Goal: Check status: Check status

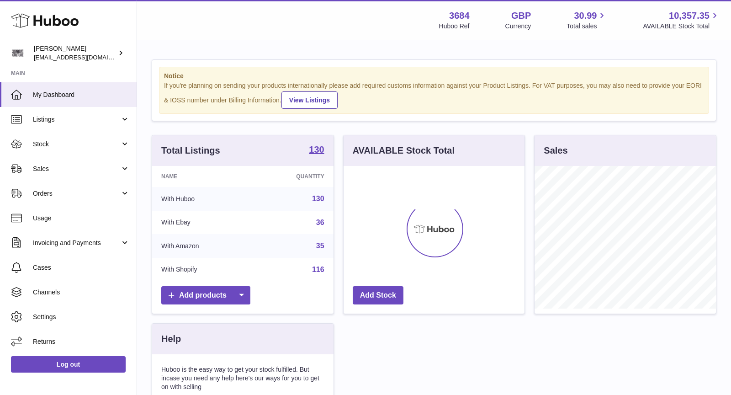
scroll to position [142, 181]
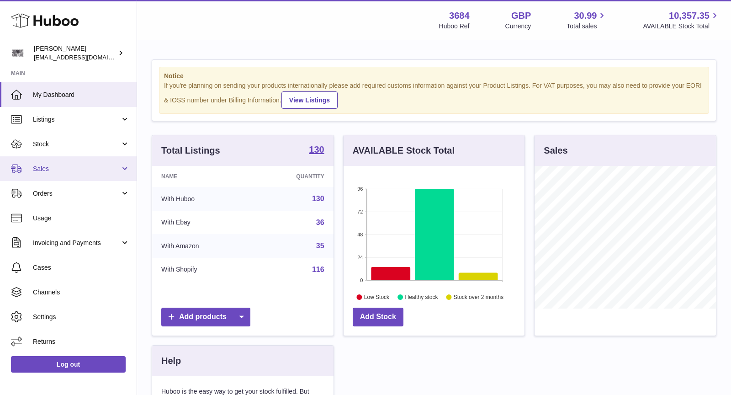
click at [67, 170] on span "Sales" at bounding box center [76, 169] width 87 height 9
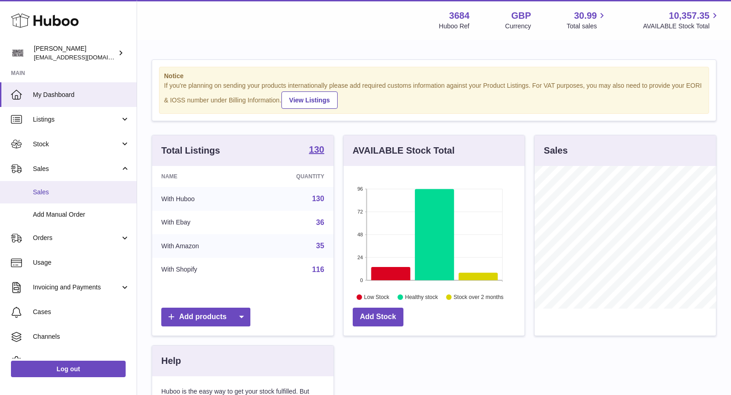
click at [68, 189] on span "Sales" at bounding box center [81, 192] width 97 height 9
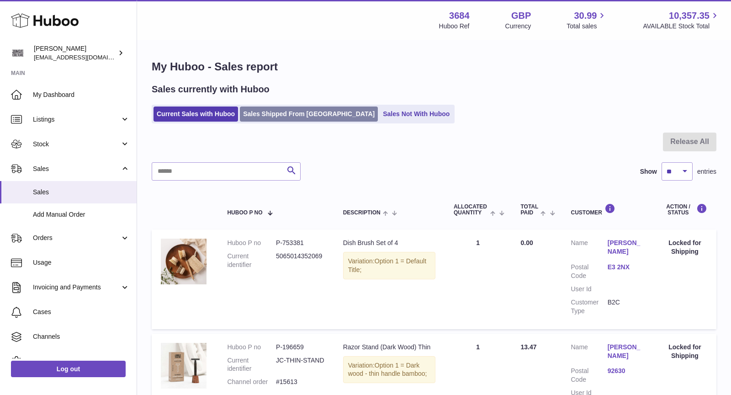
click at [282, 117] on link "Sales Shipped From Huboo" at bounding box center [309, 113] width 138 height 15
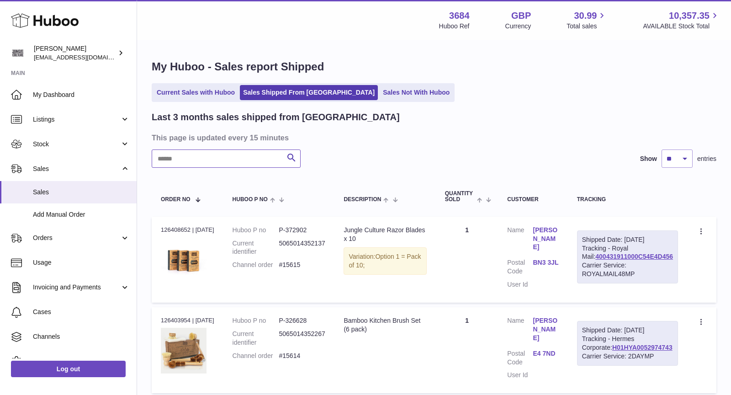
click at [211, 157] on input "text" at bounding box center [226, 158] width 149 height 18
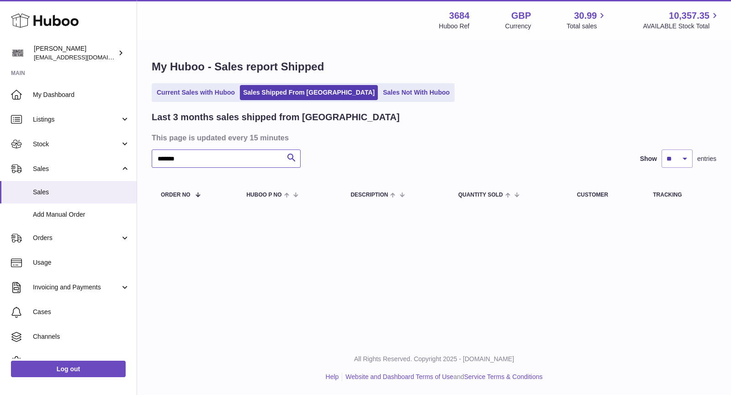
type input "*******"
